Goal: Navigation & Orientation: Find specific page/section

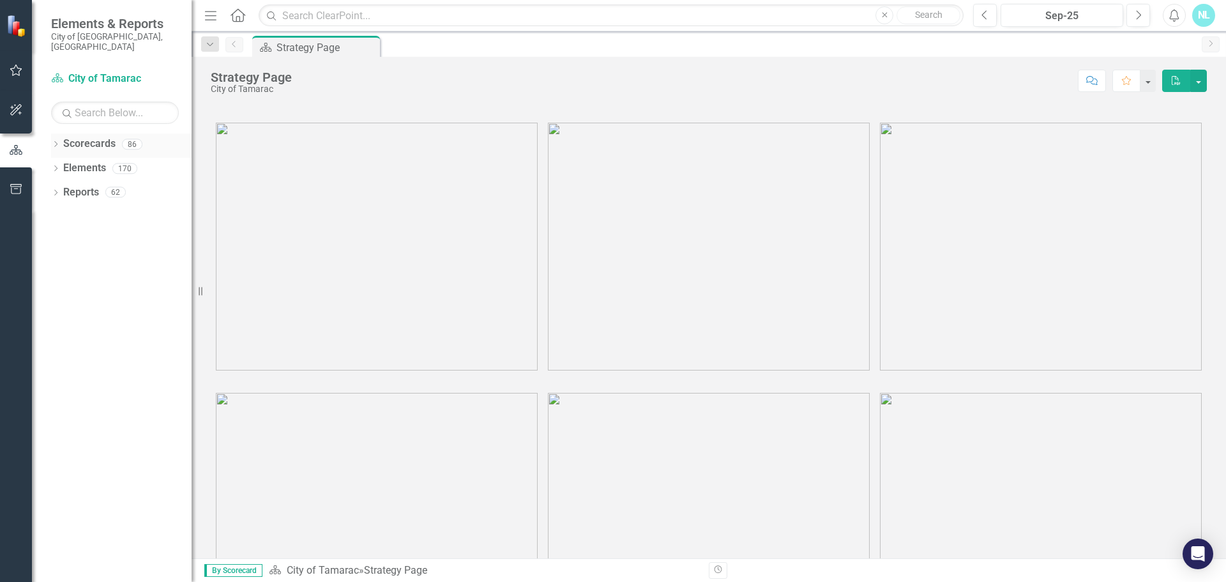
click at [86, 138] on link "Scorecards" at bounding box center [89, 144] width 52 height 15
click at [52, 140] on div "Dropdown" at bounding box center [55, 145] width 9 height 11
click at [63, 165] on icon at bounding box center [62, 168] width 3 height 6
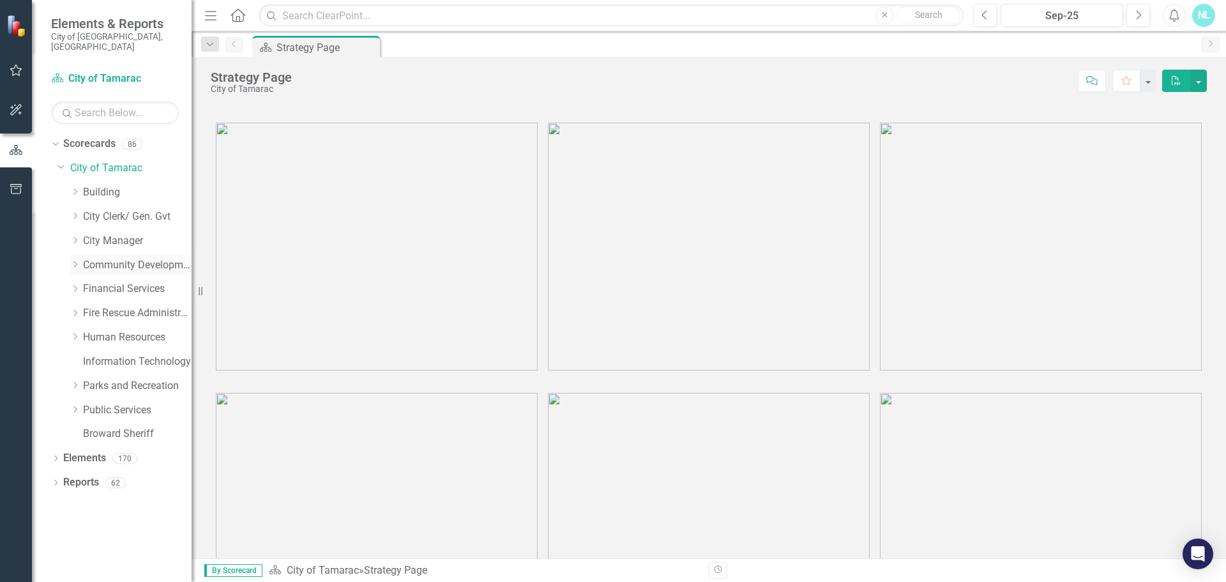
click at [80, 260] on icon "Dropdown" at bounding box center [75, 264] width 10 height 8
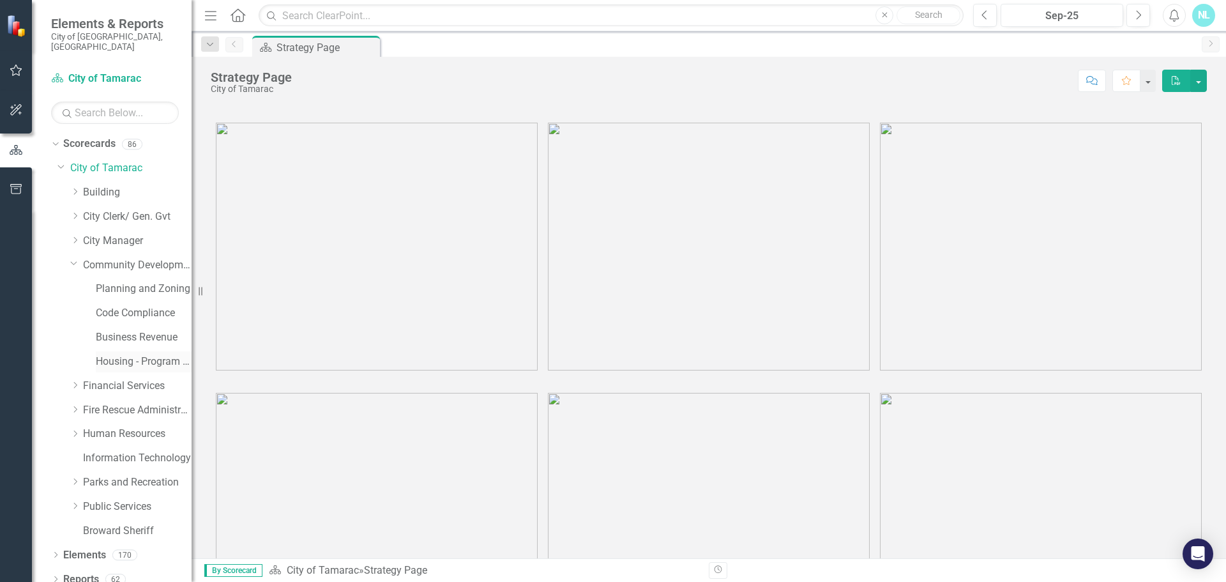
click at [135, 354] on link "Housing - Program Description (CDBG/SHIP/NSP/HOME)" at bounding box center [144, 361] width 96 height 15
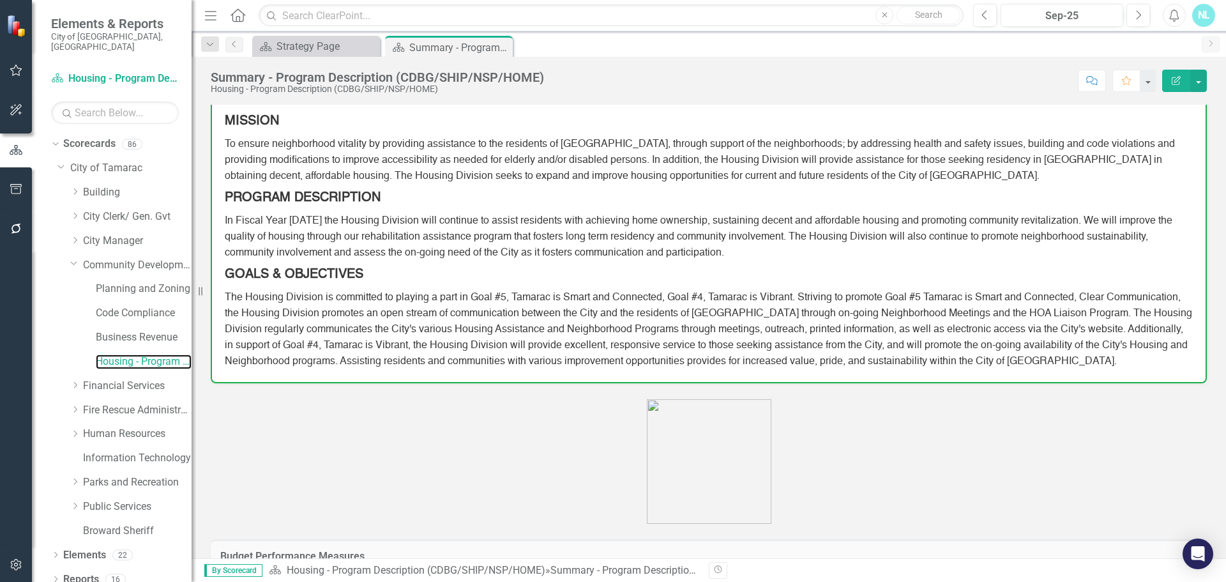
scroll to position [383, 0]
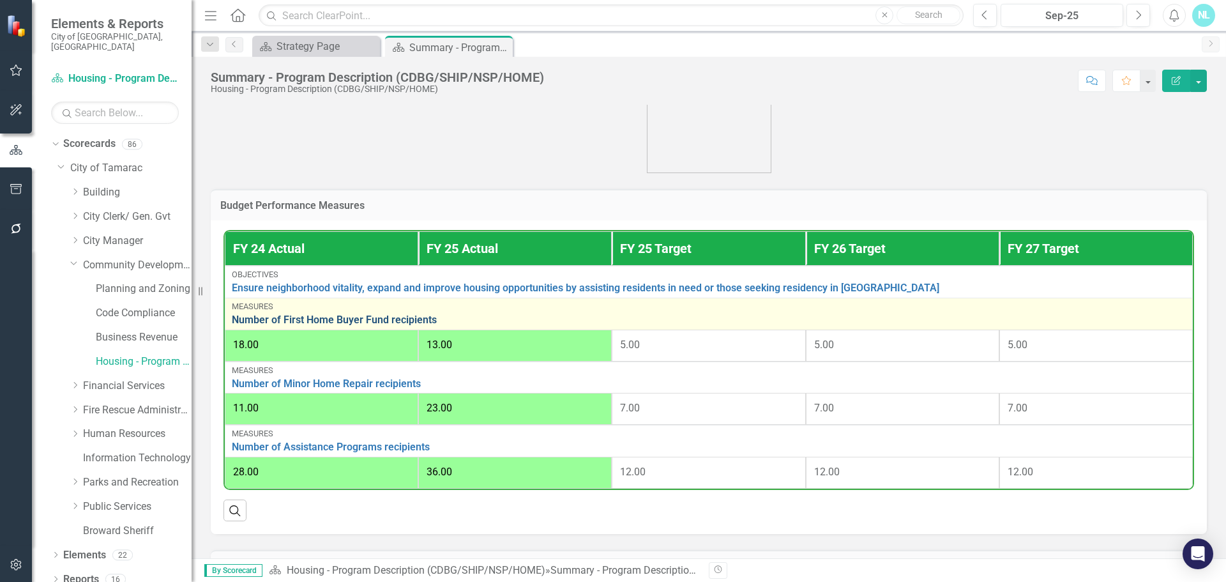
click at [257, 324] on link "Number of First Home Buyer Fund recipients" at bounding box center [709, 319] width 954 height 11
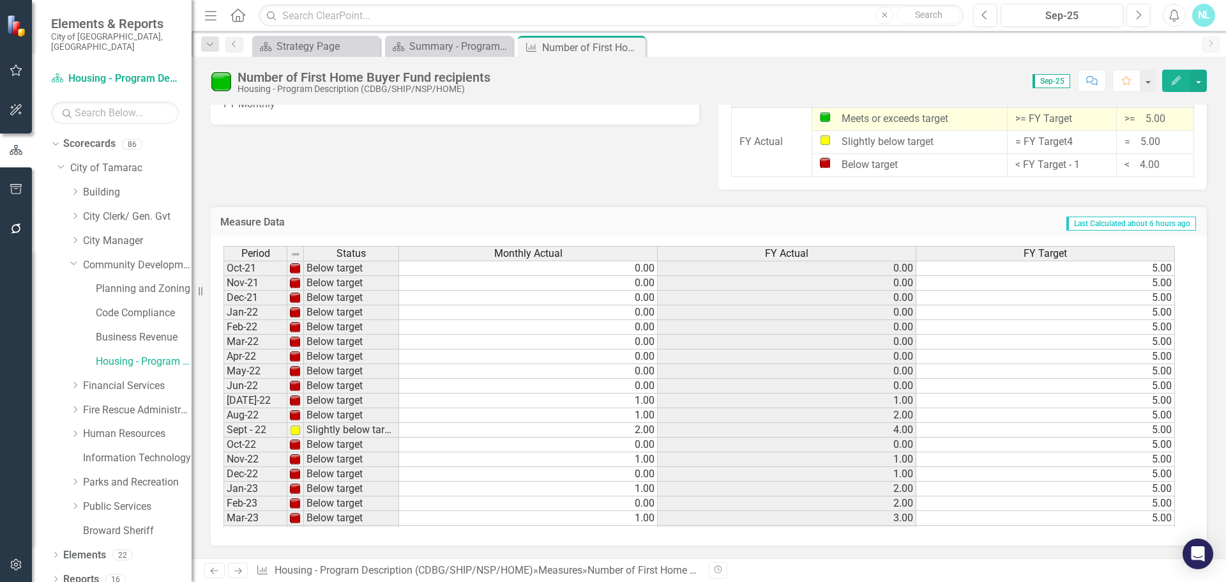
scroll to position [749, 0]
